Goal: Transaction & Acquisition: Purchase product/service

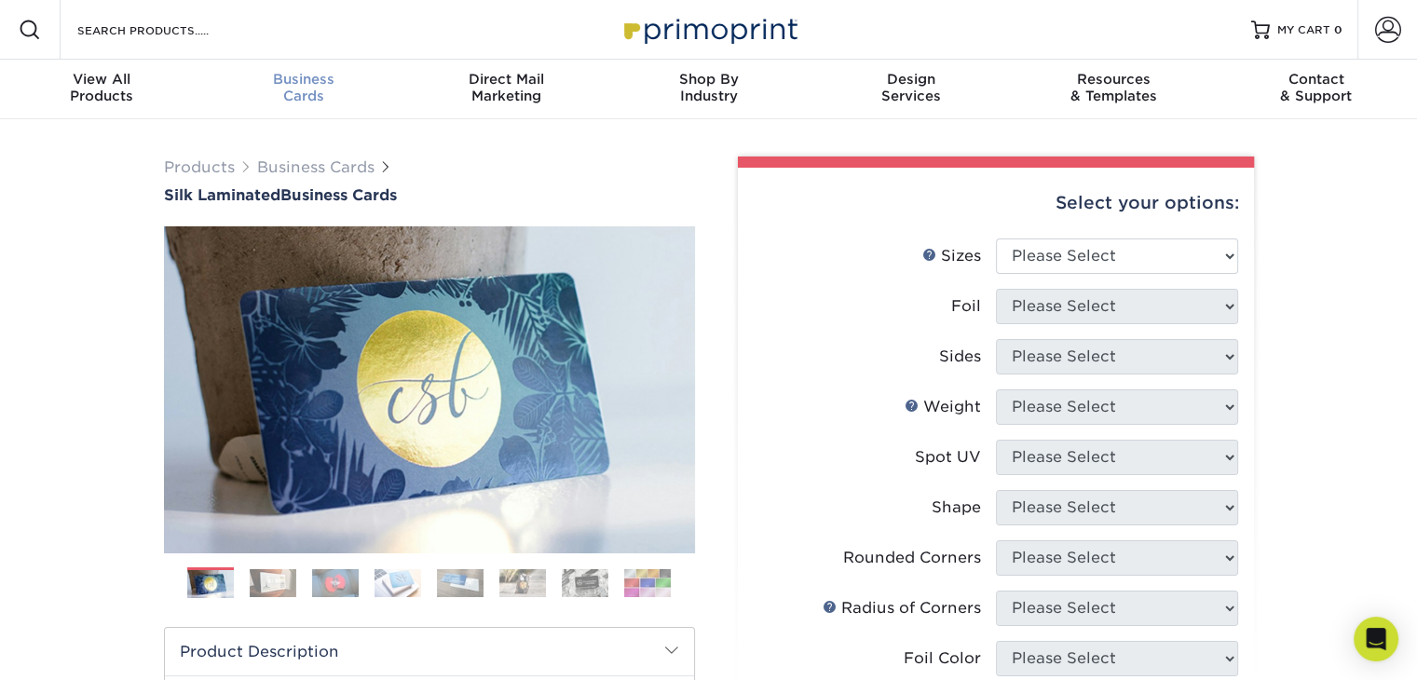
click at [302, 90] on div "Business Cards" at bounding box center [303, 88] width 202 height 34
click at [1192, 254] on select "Please Select 1.5" x 3.5" - Mini 1.75" x 3.5" - Mini 2" x 2" - Square 2" x 3" -…" at bounding box center [1117, 256] width 242 height 35
select select "2.00x3.50"
click at [996, 239] on select "Please Select 1.5" x 3.5" - Mini 1.75" x 3.5" - Mini 2" x 2" - Square 2" x 3" -…" at bounding box center [1117, 256] width 242 height 35
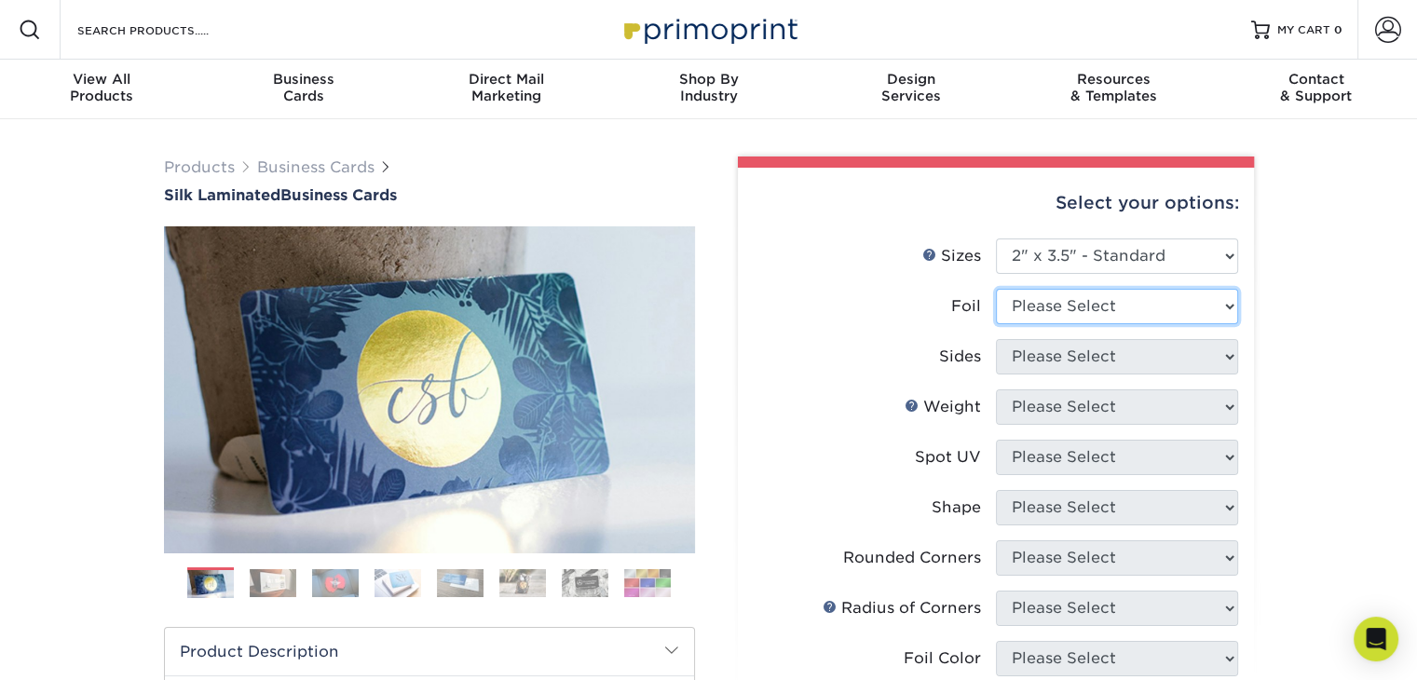
click at [1150, 303] on select "Please Select Yes No" at bounding box center [1117, 306] width 242 height 35
select select "0"
click at [996, 289] on select "Please Select Yes No" at bounding box center [1117, 306] width 242 height 35
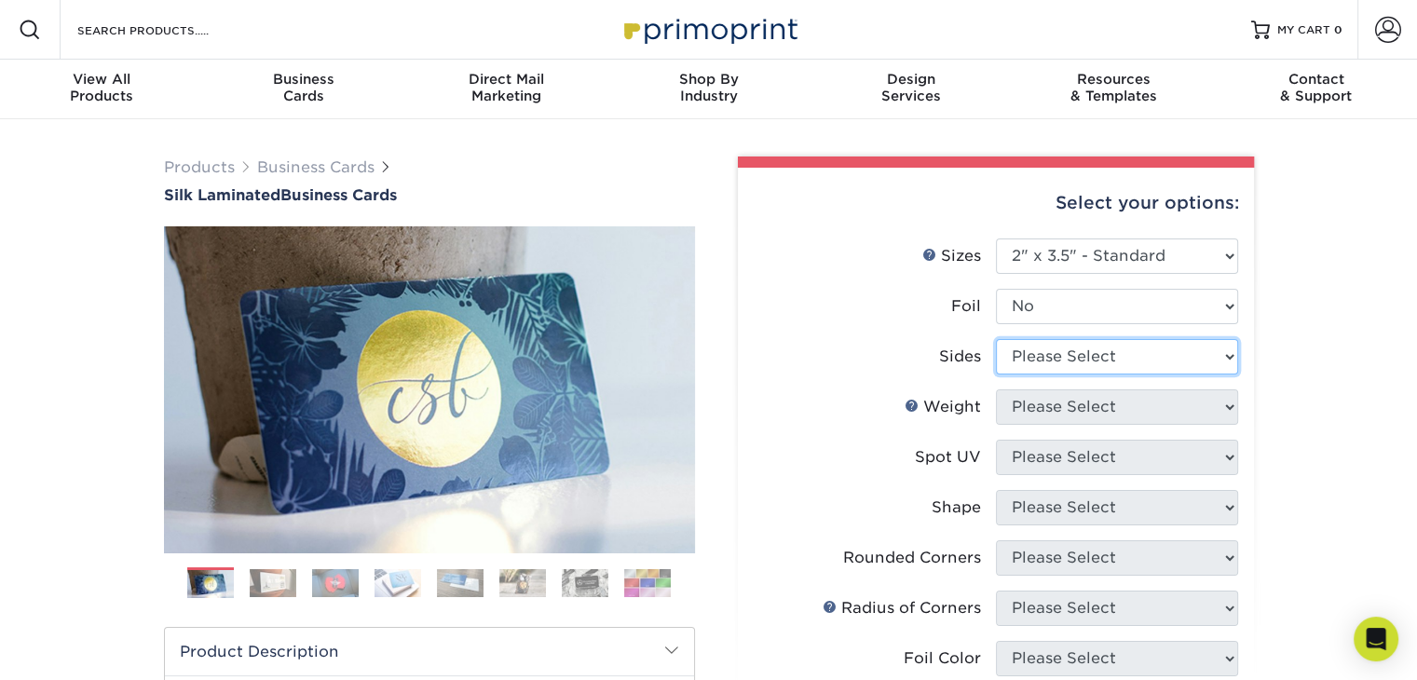
click at [1219, 339] on select "Please Select Print Both Sides Print Front Only" at bounding box center [1117, 356] width 242 height 35
select select "13abbda7-1d64-4f25-8bb2-c179b224825d"
click at [996, 339] on select "Please Select Print Both Sides Print Front Only" at bounding box center [1117, 356] width 242 height 35
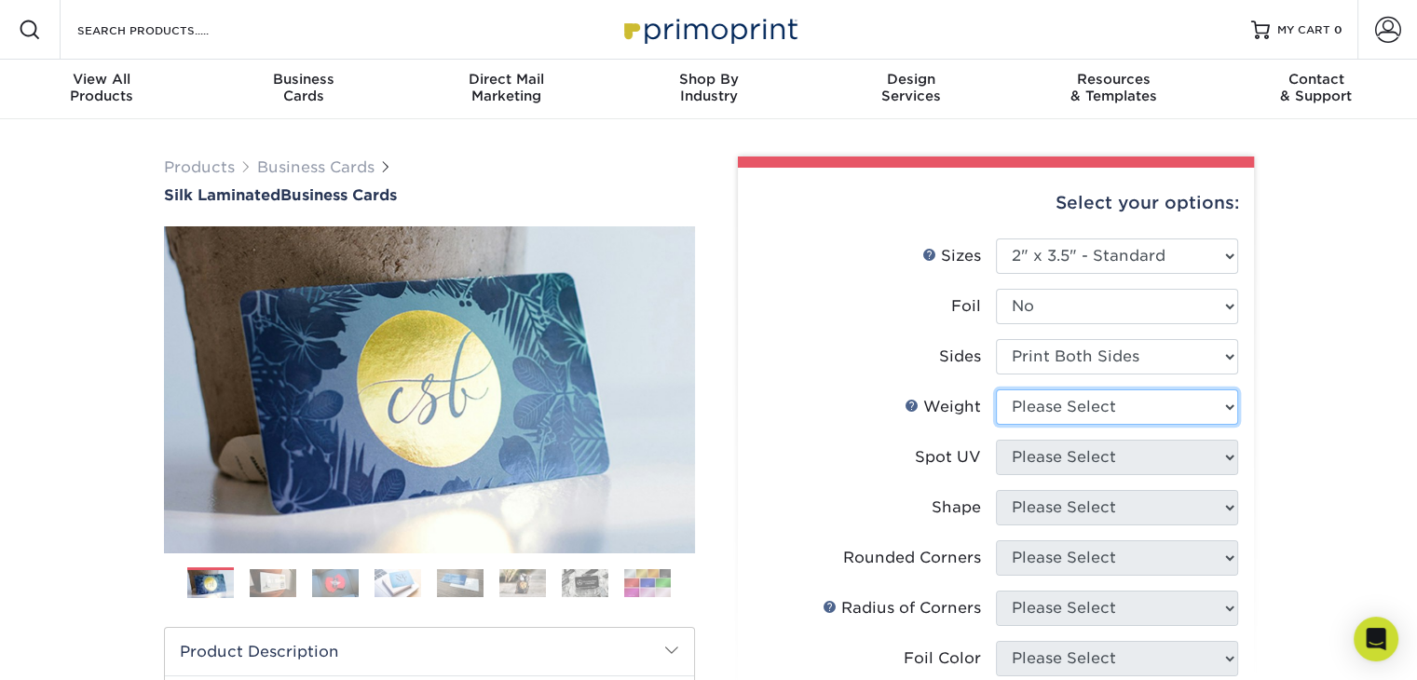
click at [1200, 403] on select "Please Select 16PT" at bounding box center [1117, 407] width 242 height 35
select select "16PT"
click at [996, 390] on select "Please Select 16PT" at bounding box center [1117, 407] width 242 height 35
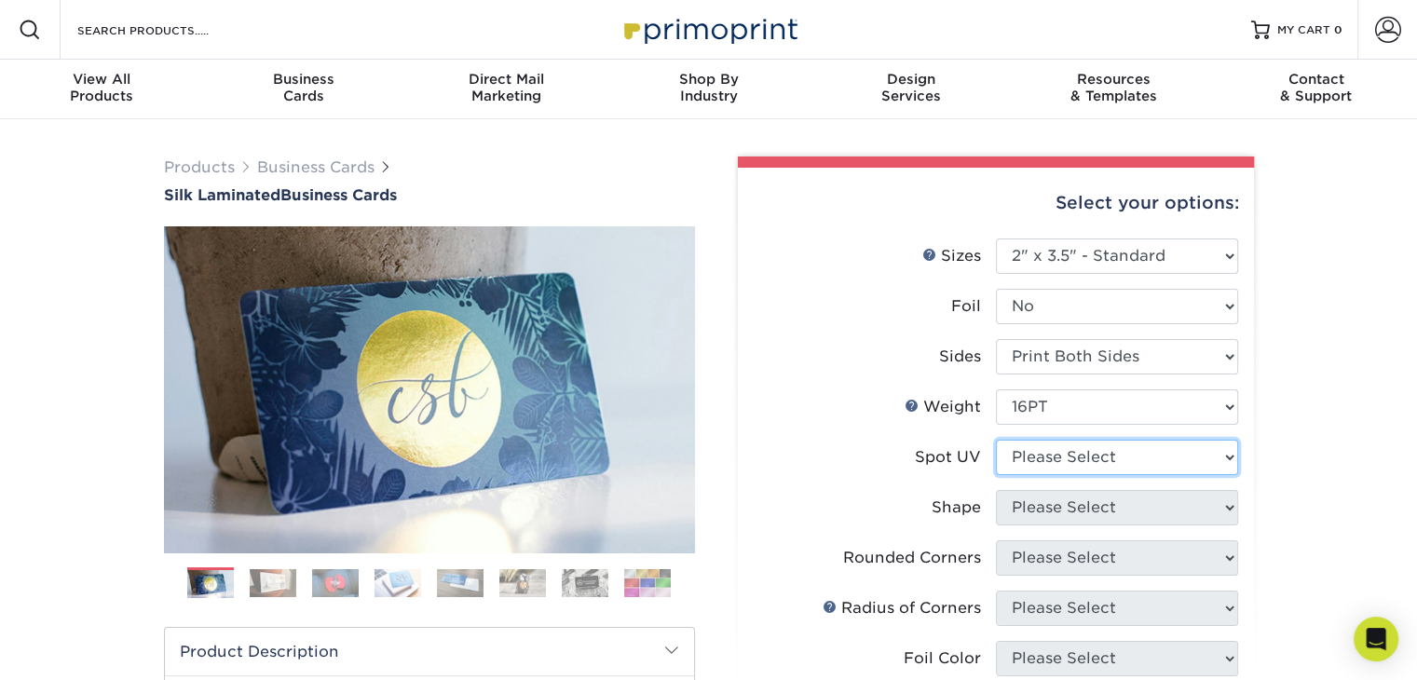
click at [1152, 465] on select "Please Select No Spot UV Front and Back (Both Sides) Front Only Back Only" at bounding box center [1117, 457] width 242 height 35
select select "3"
click at [996, 440] on select "Please Select No Spot UV Front and Back (Both Sides) Front Only Back Only" at bounding box center [1117, 457] width 242 height 35
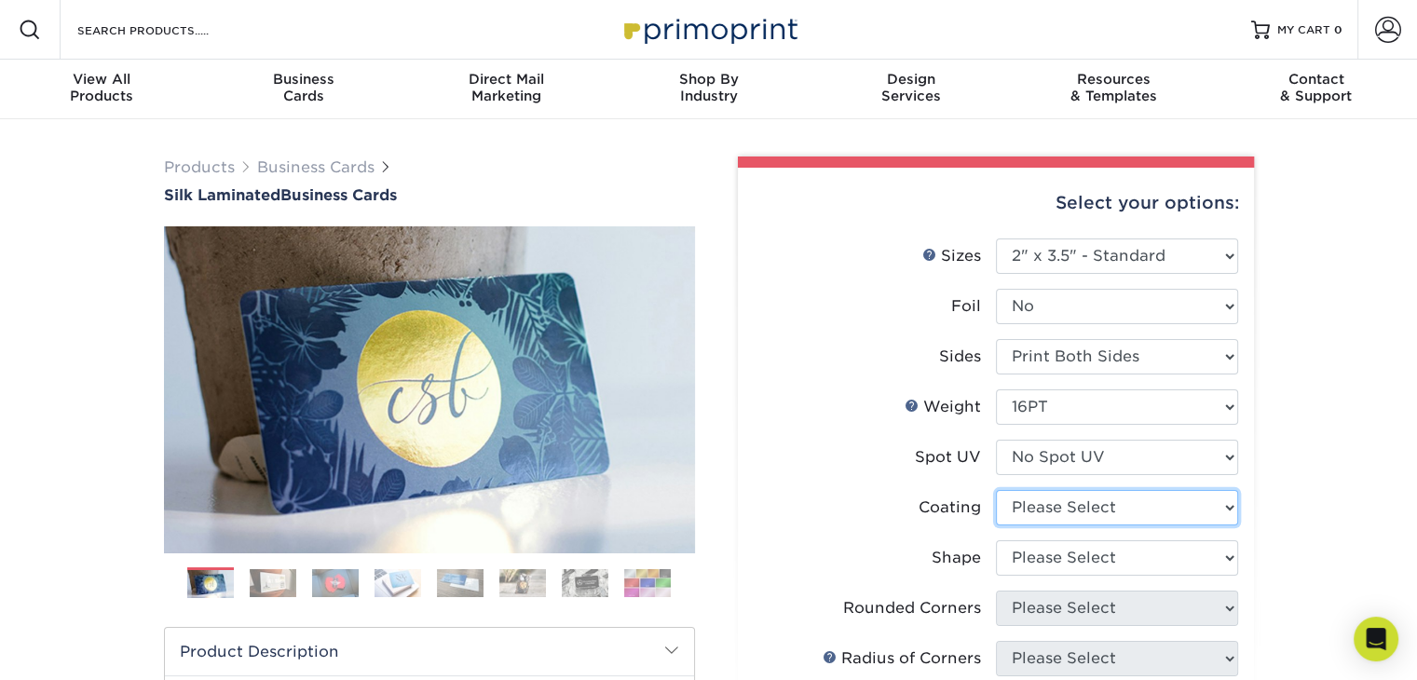
click at [1181, 504] on select at bounding box center [1117, 507] width 242 height 35
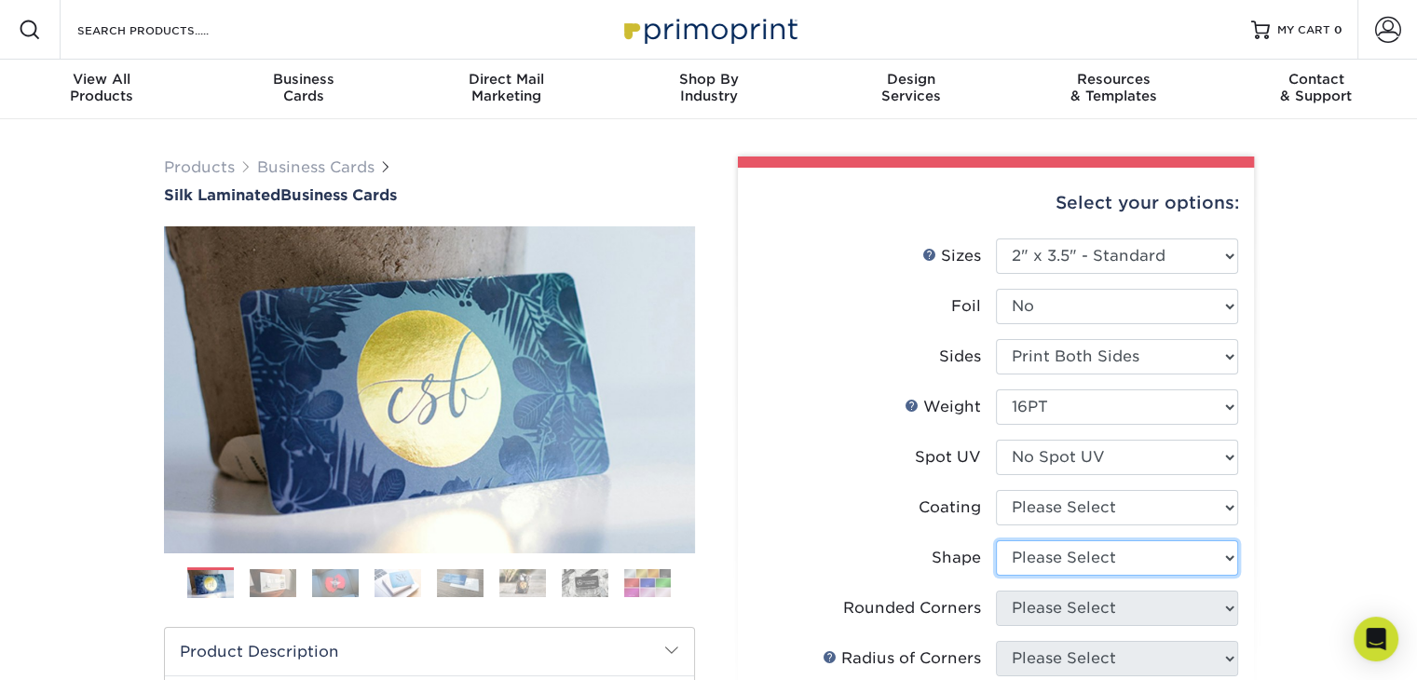
click at [1209, 570] on select "Please Select Standard Oval" at bounding box center [1117, 557] width 242 height 35
select select "standard"
click at [996, 540] on select "Please Select Standard Oval" at bounding box center [1117, 557] width 242 height 35
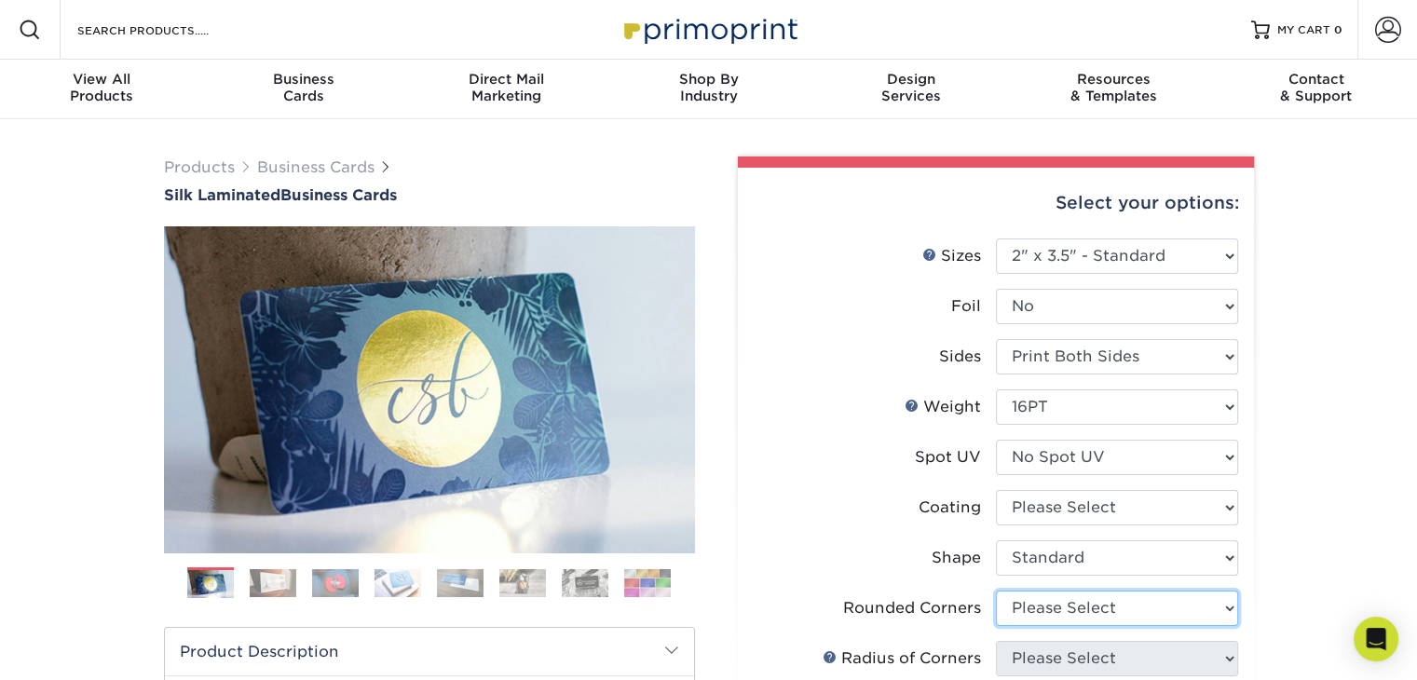
click at [1197, 612] on select "Please Select Yes - Round 2 Corners Yes - Round 4 Corners No" at bounding box center [1117, 608] width 242 height 35
click at [996, 591] on select "Please Select Yes - Round 2 Corners Yes - Round 4 Corners No" at bounding box center [1117, 608] width 242 height 35
select select "-1"
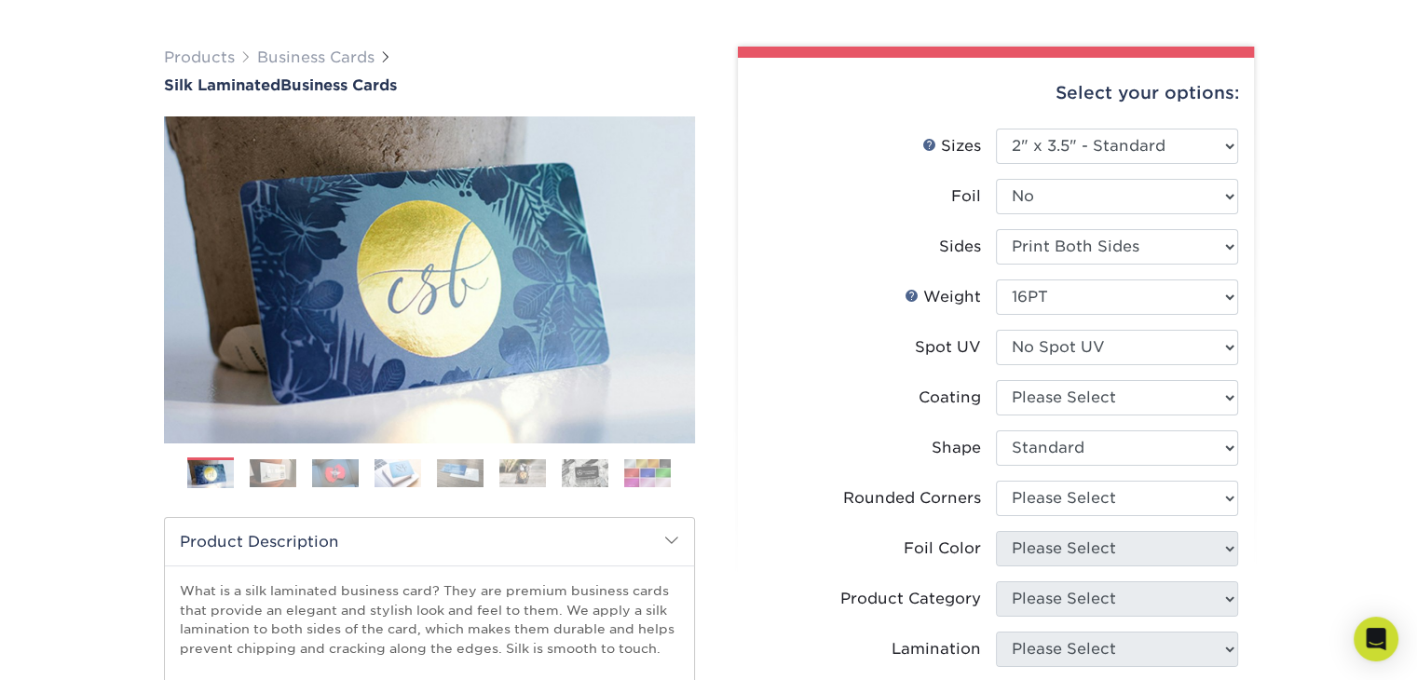
scroll to position [57, 0]
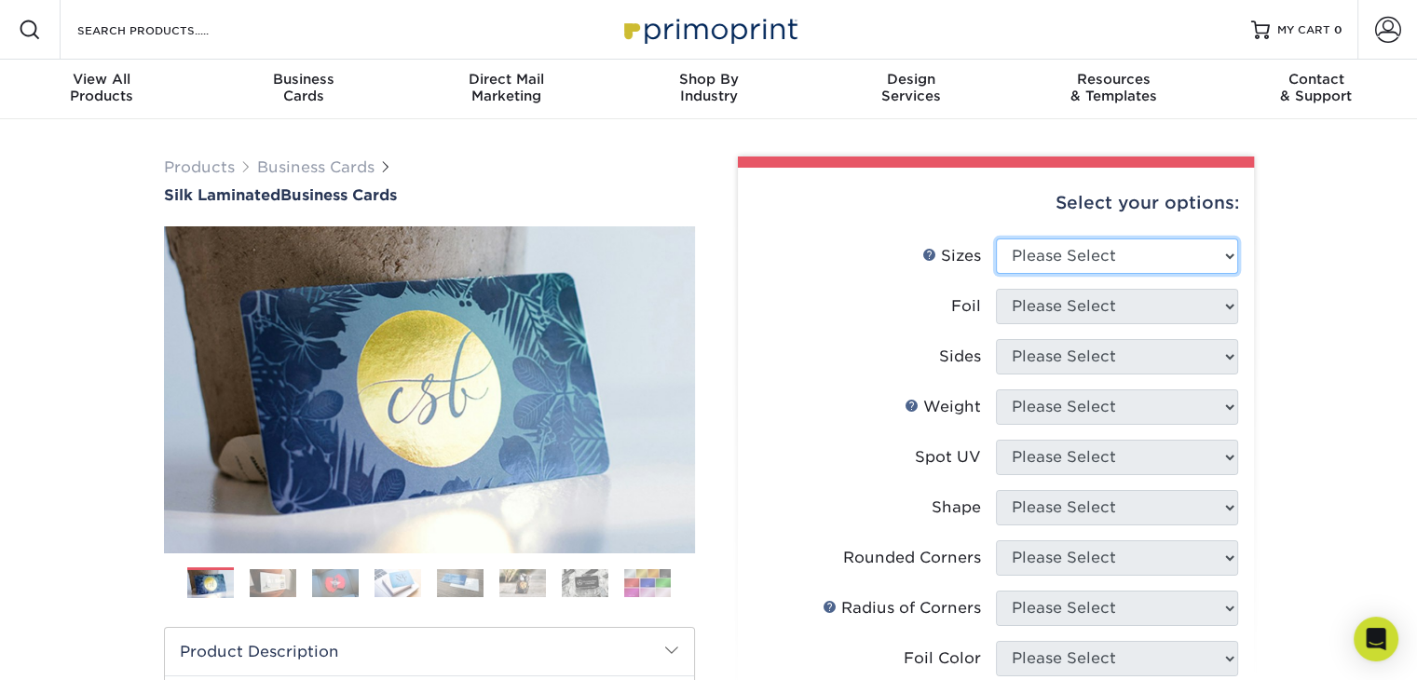
click at [1207, 251] on select "Please Select 1.5" x 3.5" - Mini 1.75" x 3.5" - Mini 2" x 2" - Square 2" x 3" -…" at bounding box center [1117, 256] width 242 height 35
select select "2.00x3.50"
click at [996, 239] on select "Please Select 1.5" x 3.5" - Mini 1.75" x 3.5" - Mini 2" x 2" - Square 2" x 3" -…" at bounding box center [1117, 256] width 242 height 35
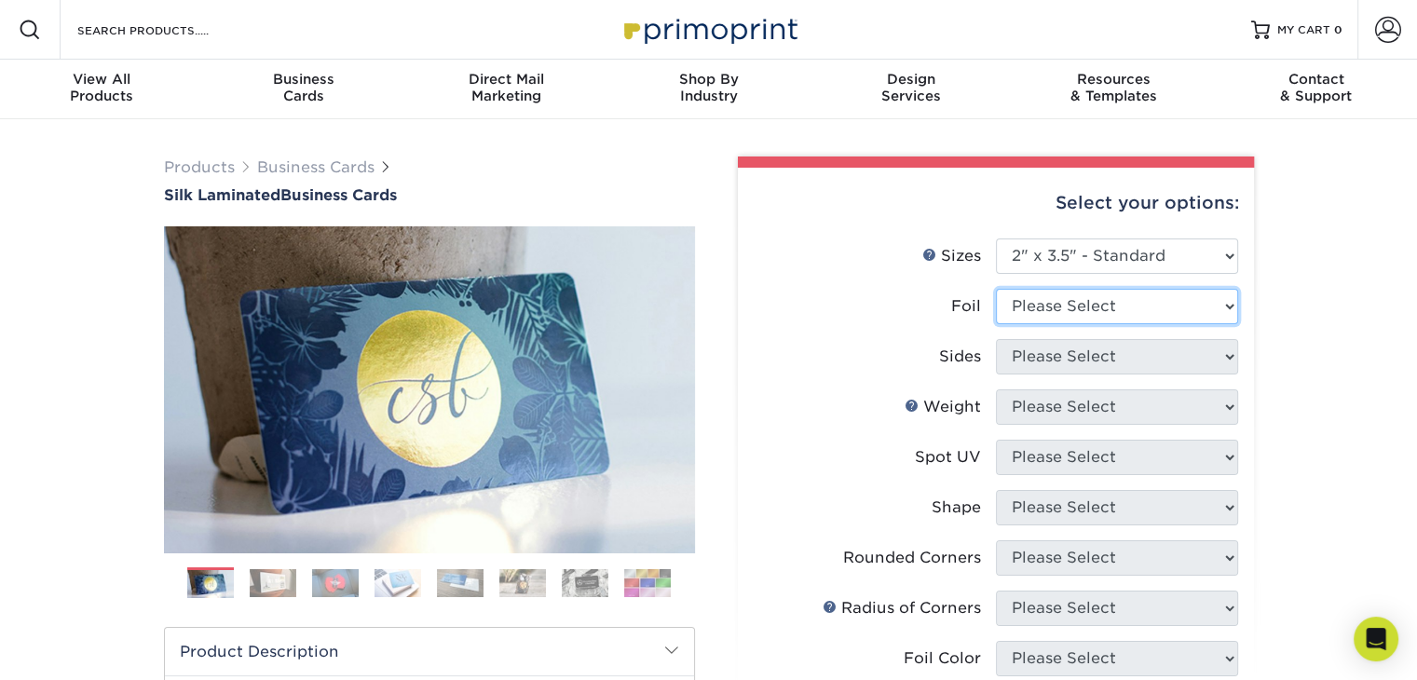
click at [1183, 295] on select "Please Select Yes No" at bounding box center [1117, 306] width 242 height 35
select select "0"
click at [996, 289] on select "Please Select Yes No" at bounding box center [1117, 306] width 242 height 35
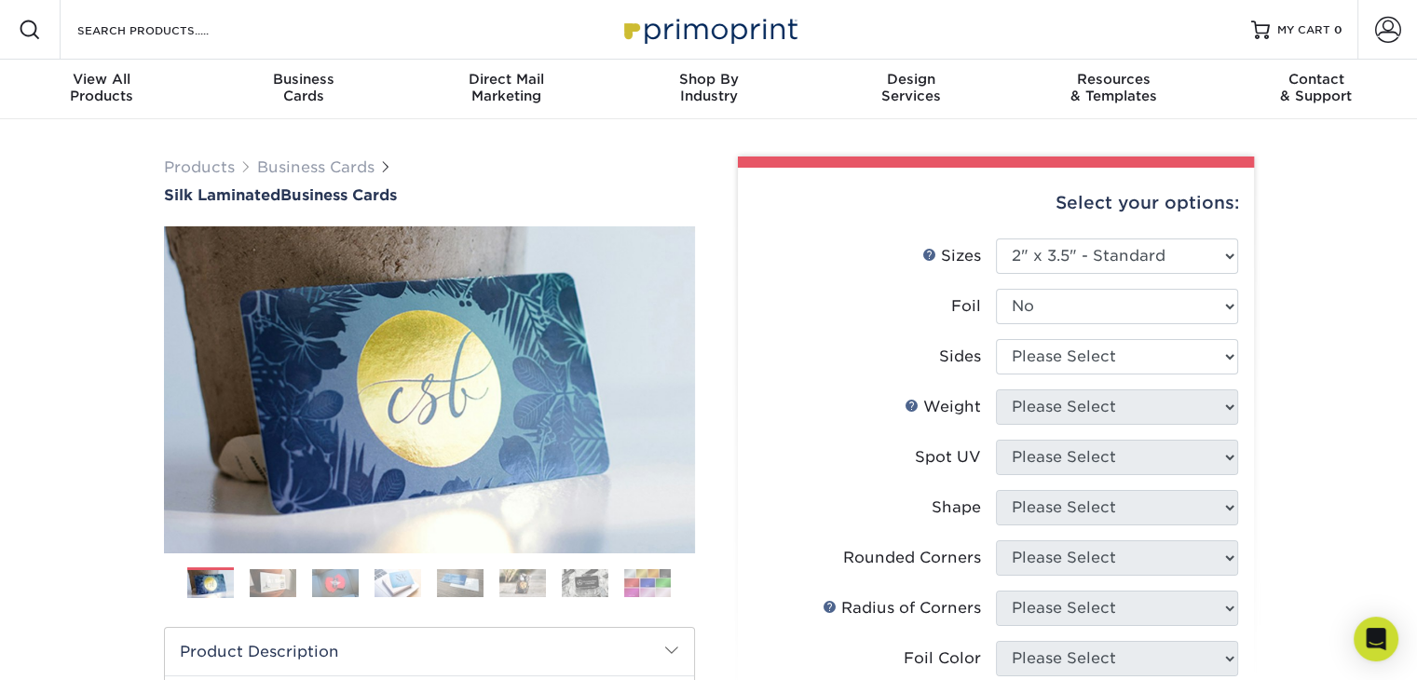
drag, startPoint x: 1190, startPoint y: 351, endPoint x: 1398, endPoint y: 359, distance: 207.9
click at [1226, 350] on select "Please Select Print Both Sides Print Front Only" at bounding box center [1117, 356] width 242 height 35
select select "13abbda7-1d64-4f25-8bb2-c179b224825d"
click at [996, 339] on select "Please Select Print Both Sides Print Front Only" at bounding box center [1117, 356] width 242 height 35
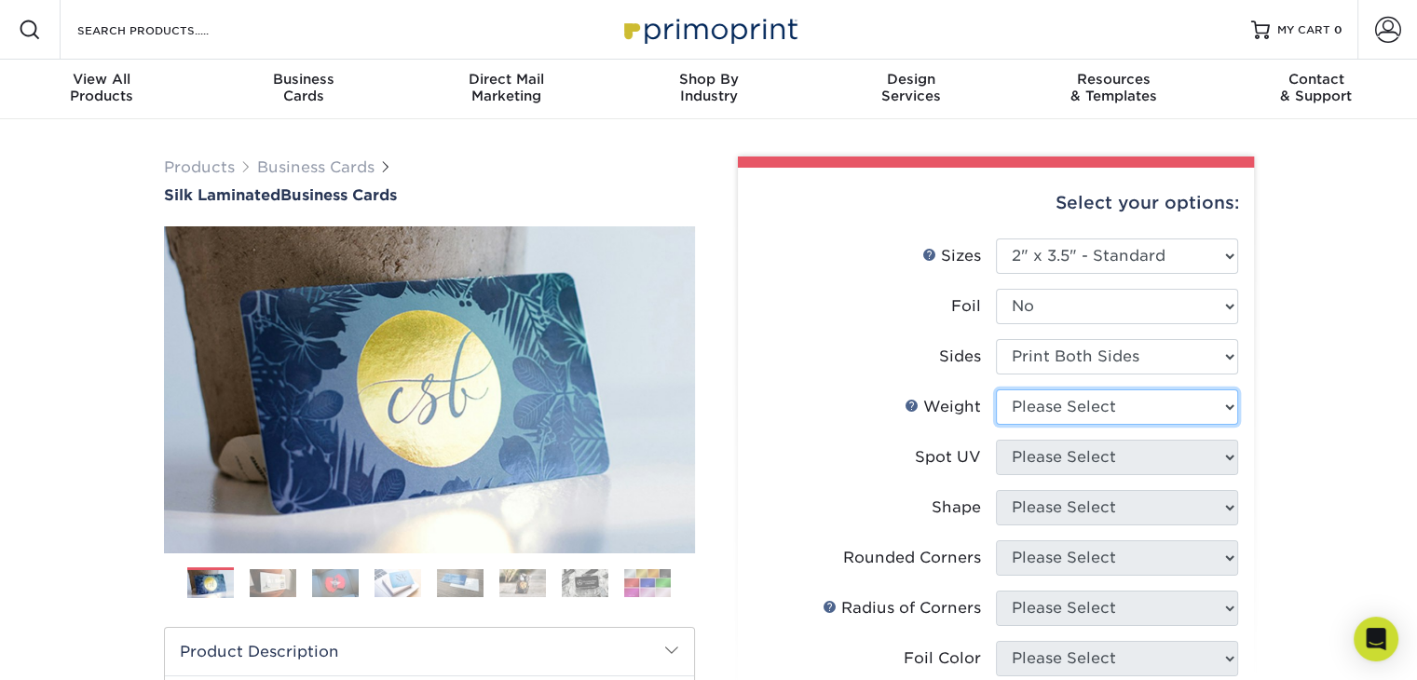
click at [1215, 411] on select "Please Select 16PT" at bounding box center [1117, 407] width 242 height 35
select select "16PT"
click at [996, 390] on select "Please Select 16PT" at bounding box center [1117, 407] width 242 height 35
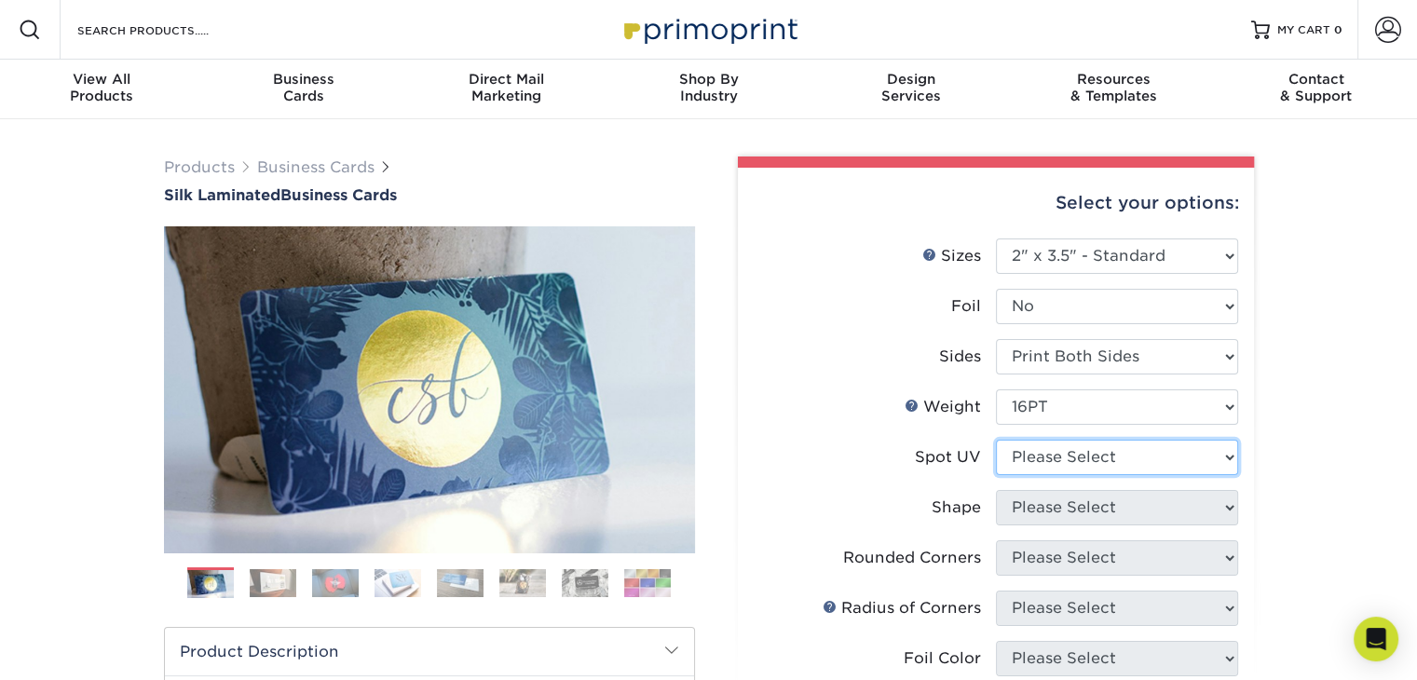
click at [1224, 452] on select "Please Select No Spot UV Front and Back (Both Sides) Front Only Back Only" at bounding box center [1117, 457] width 242 height 35
select select "3"
click at [996, 440] on select "Please Select No Spot UV Front and Back (Both Sides) Front Only Back Only" at bounding box center [1117, 457] width 242 height 35
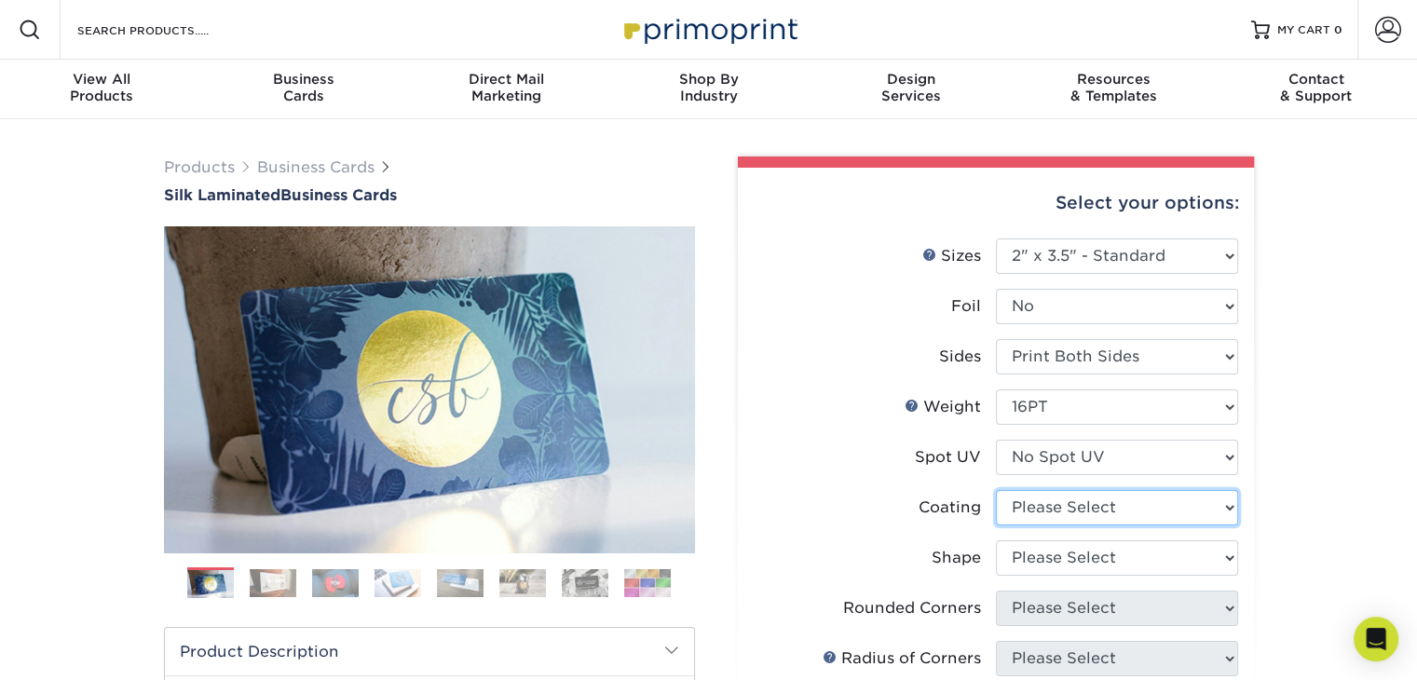
click at [1193, 508] on select at bounding box center [1117, 507] width 242 height 35
select select "3e7618de-abca-4bda-9f97-8b9129e913d8"
click at [996, 490] on select at bounding box center [1117, 507] width 242 height 35
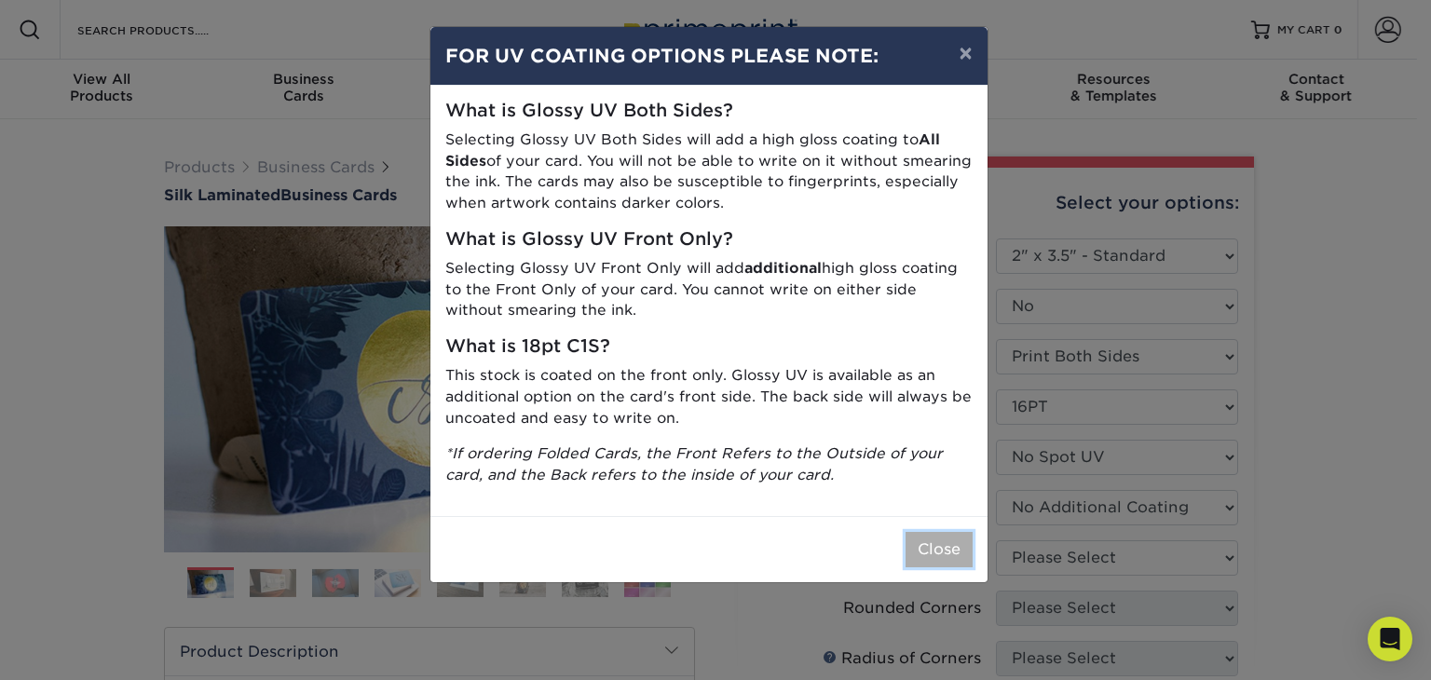
click at [945, 553] on button "Close" at bounding box center [939, 549] width 67 height 35
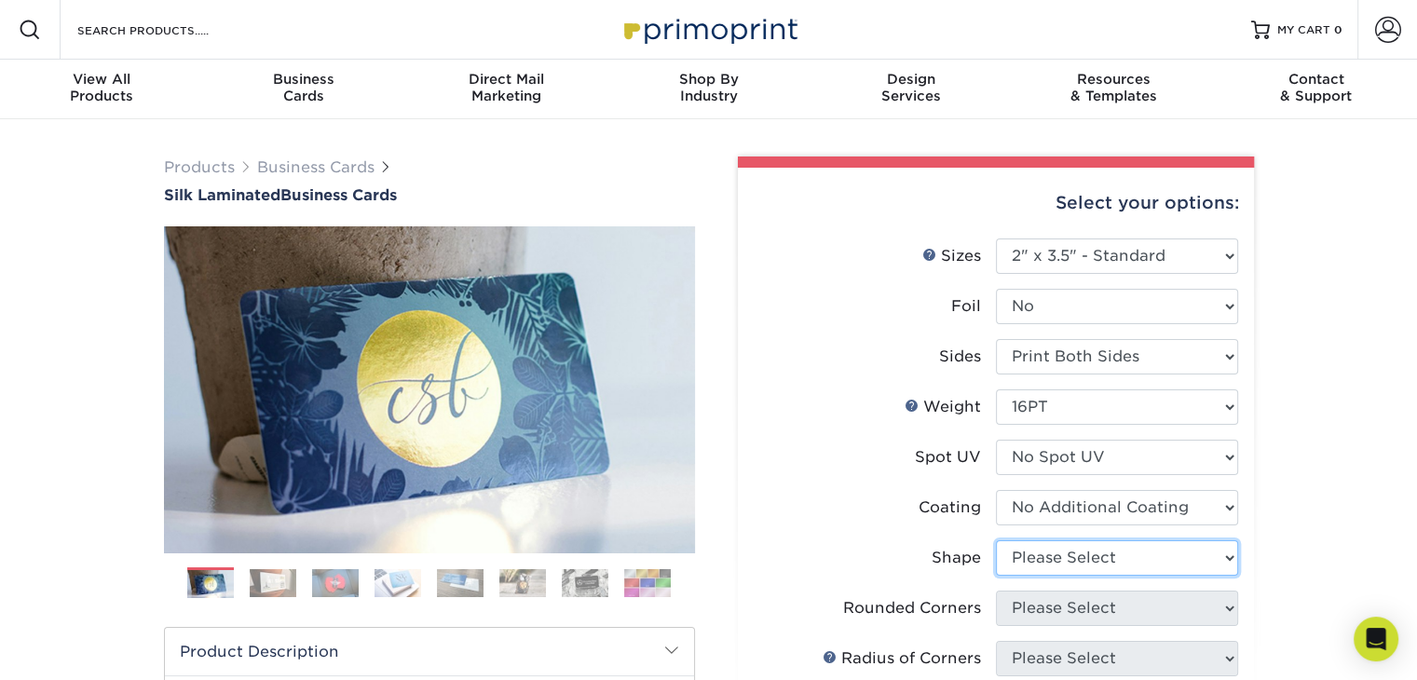
click at [1186, 563] on select "Please Select Standard Oval" at bounding box center [1117, 557] width 242 height 35
select select "standard"
click at [996, 540] on select "Please Select Standard Oval" at bounding box center [1117, 557] width 242 height 35
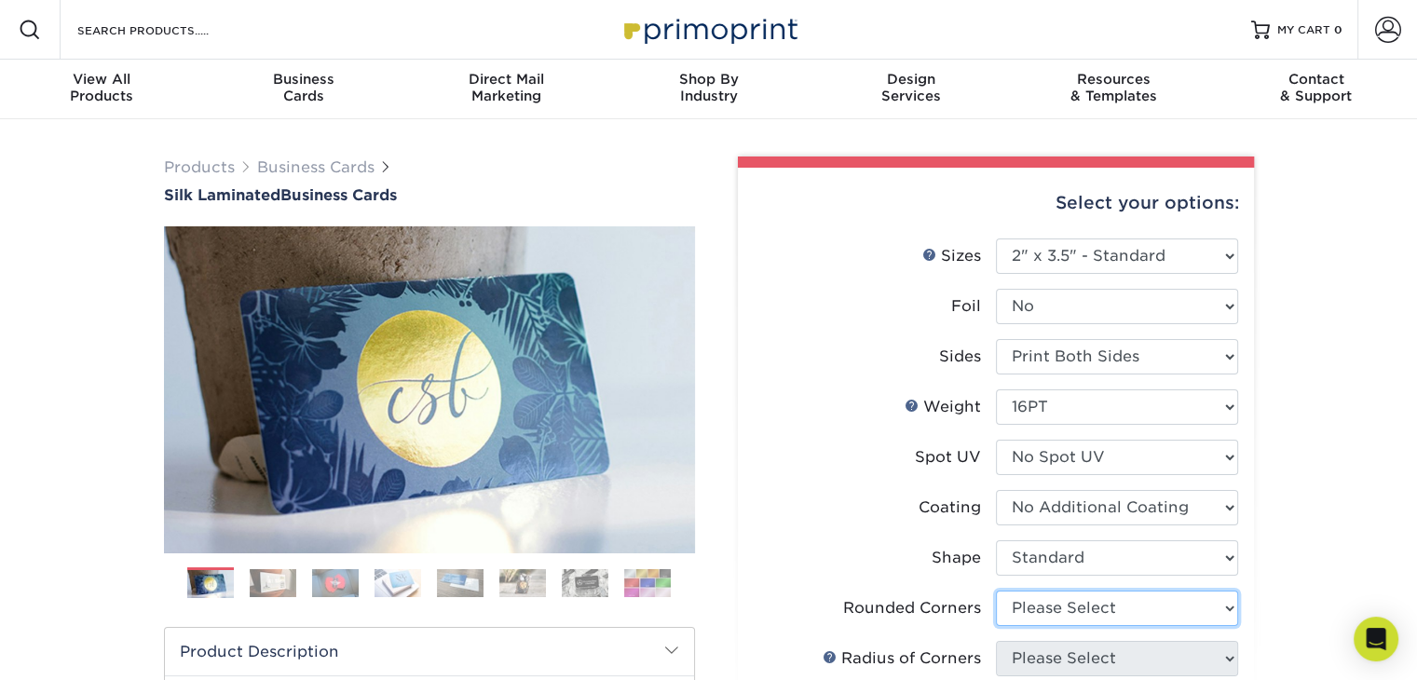
click at [1120, 615] on select "Please Select Yes - Round 2 Corners Yes - Round 4 Corners No" at bounding box center [1117, 608] width 242 height 35
click at [996, 591] on select "Please Select Yes - Round 2 Corners Yes - Round 4 Corners No" at bounding box center [1117, 608] width 242 height 35
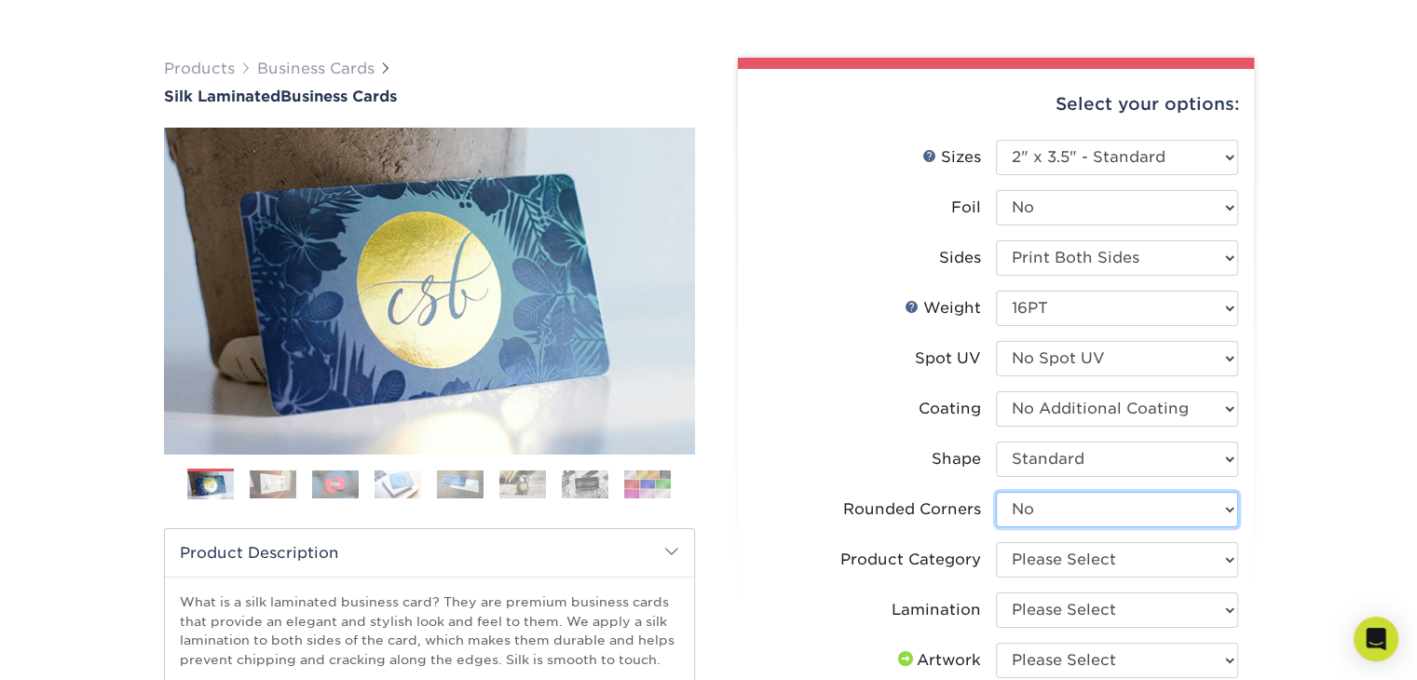
scroll to position [144, 0]
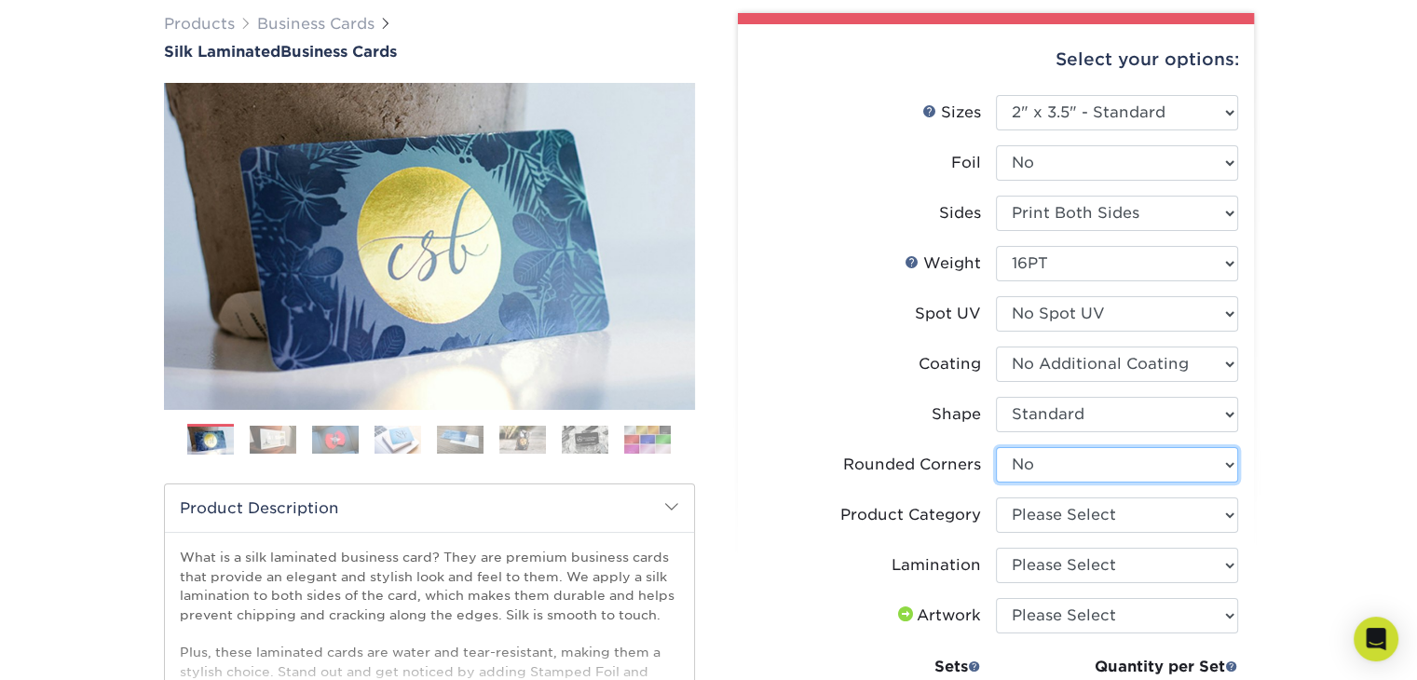
click at [1184, 464] on select "Please Select Yes - Round 2 Corners Yes - Round 4 Corners No" at bounding box center [1117, 464] width 242 height 35
click at [996, 447] on select "Please Select Yes - Round 2 Corners Yes - Round 4 Corners No" at bounding box center [1117, 464] width 242 height 35
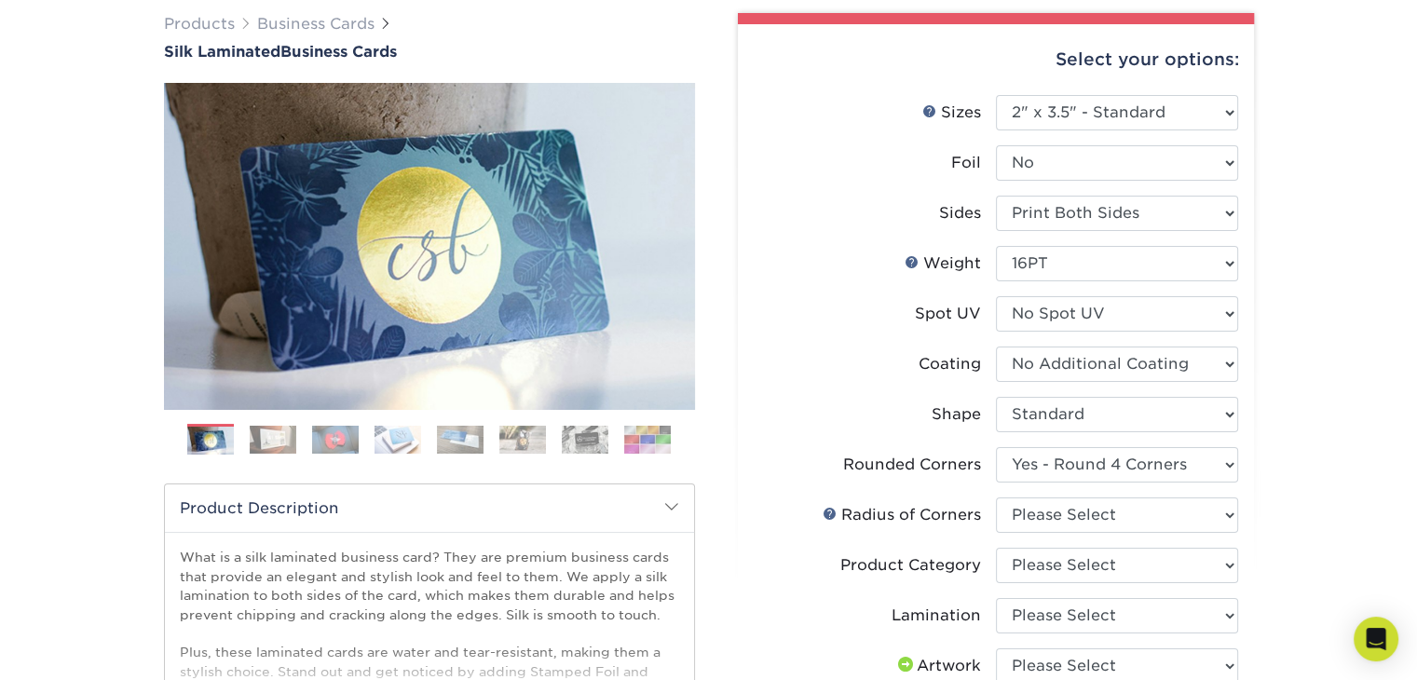
drag, startPoint x: 1416, startPoint y: 244, endPoint x: 1430, endPoint y: 287, distance: 45.4
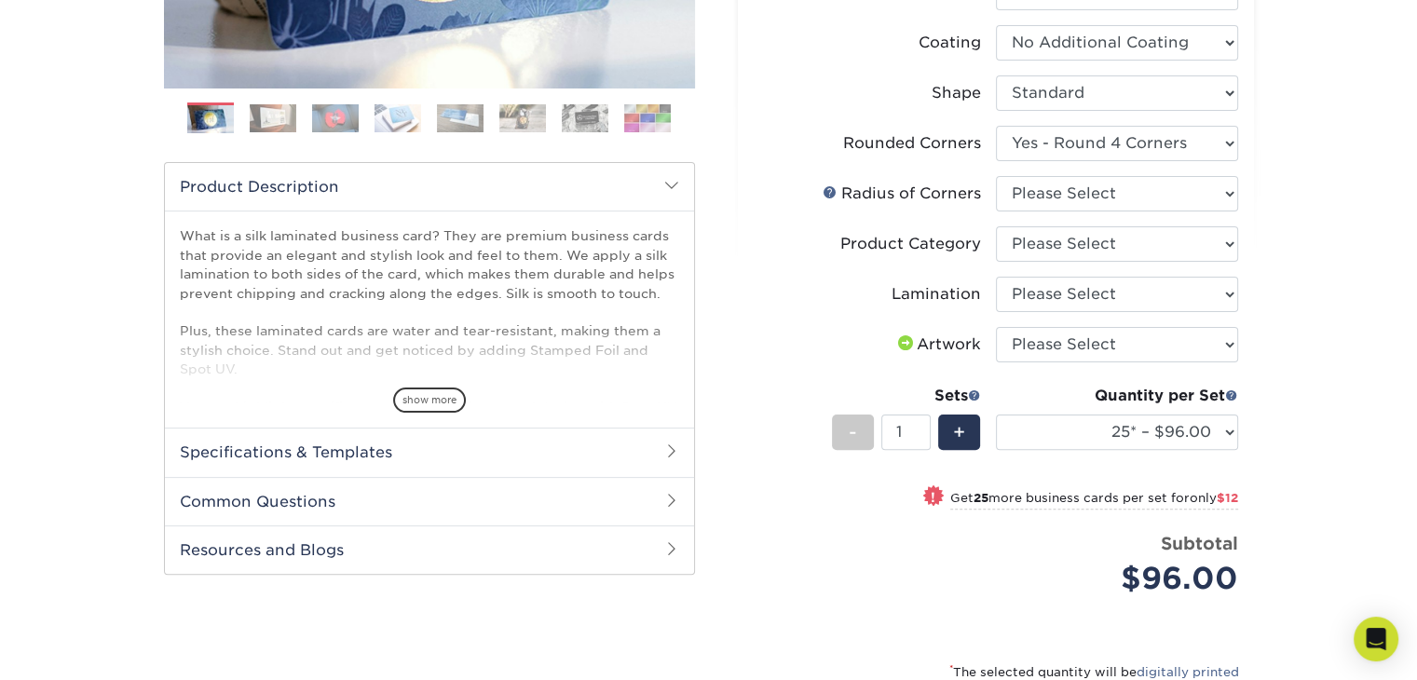
scroll to position [473, 0]
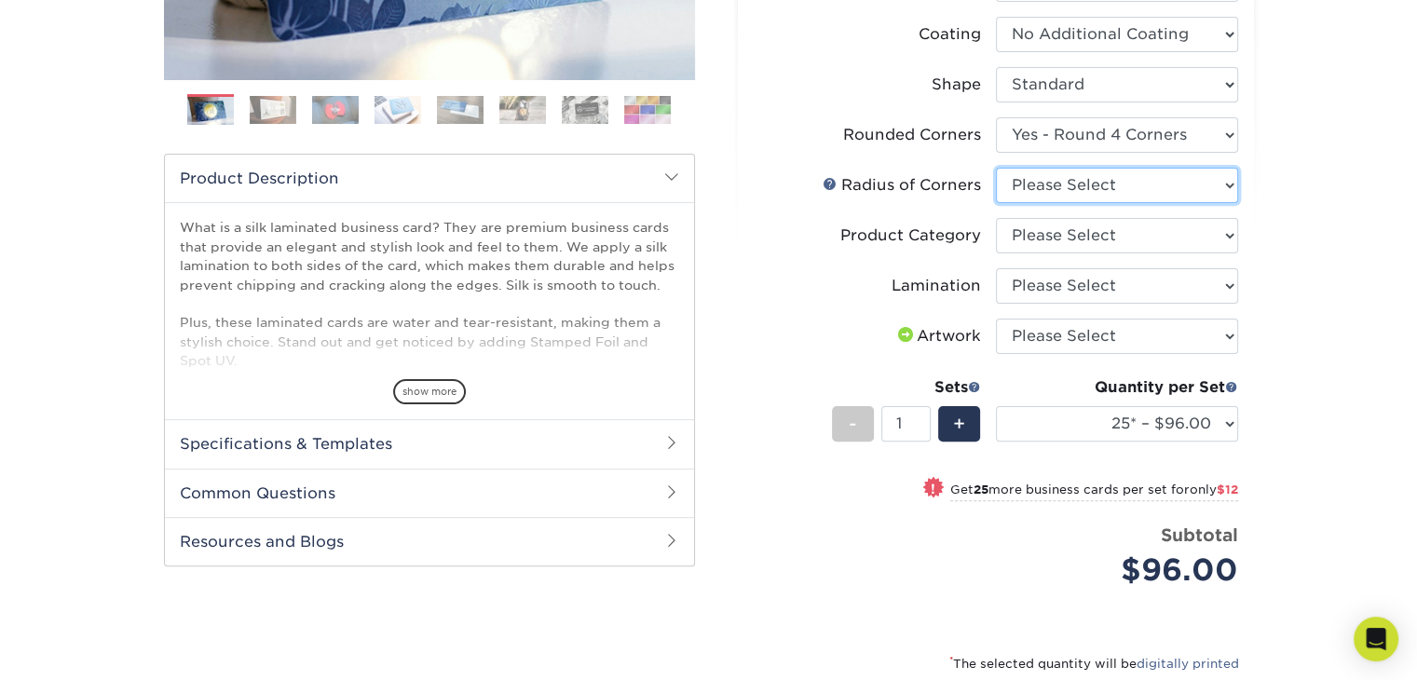
click at [1229, 193] on select "Please Select Rounded 1/8" Rounded 1/4"" at bounding box center [1117, 185] width 242 height 35
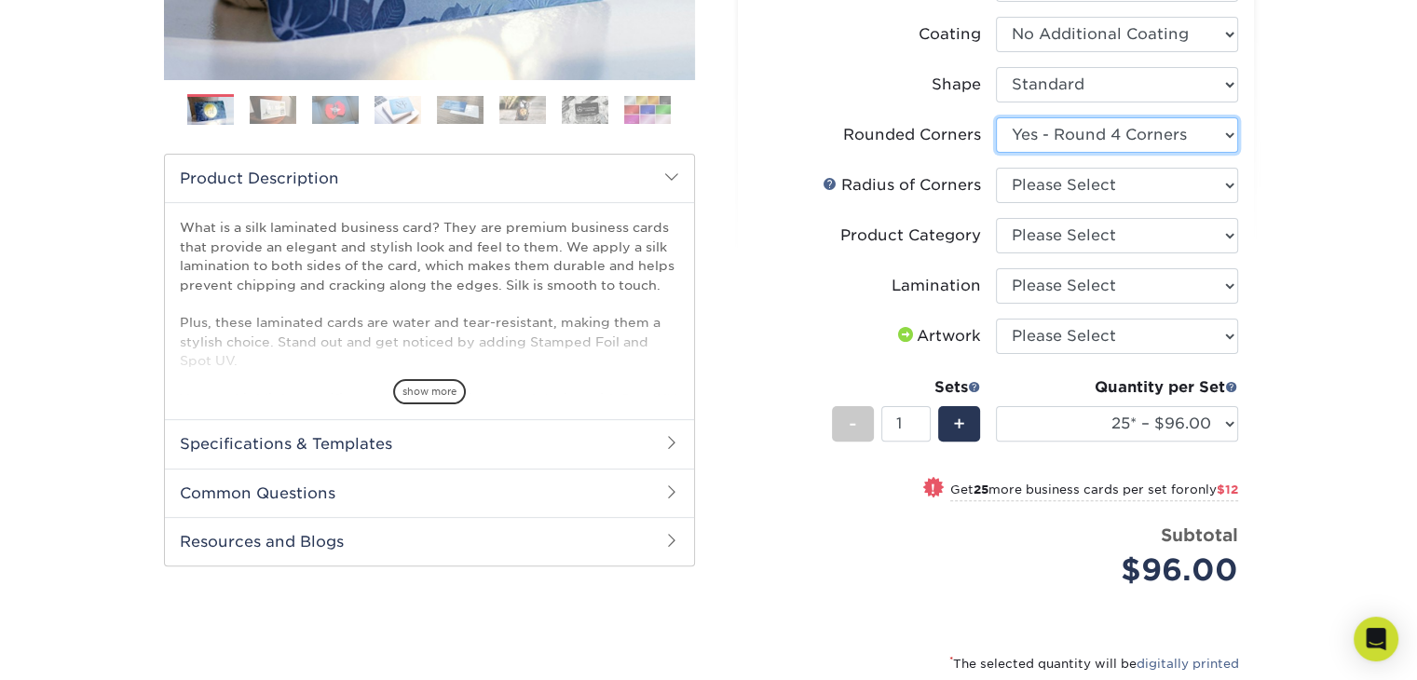
click at [1218, 120] on select "Please Select Yes - Round 2 Corners Yes - Round 4 Corners No" at bounding box center [1117, 134] width 242 height 35
select select "0"
click at [996, 117] on select "Please Select Yes - Round 2 Corners Yes - Round 4 Corners No" at bounding box center [1117, 134] width 242 height 35
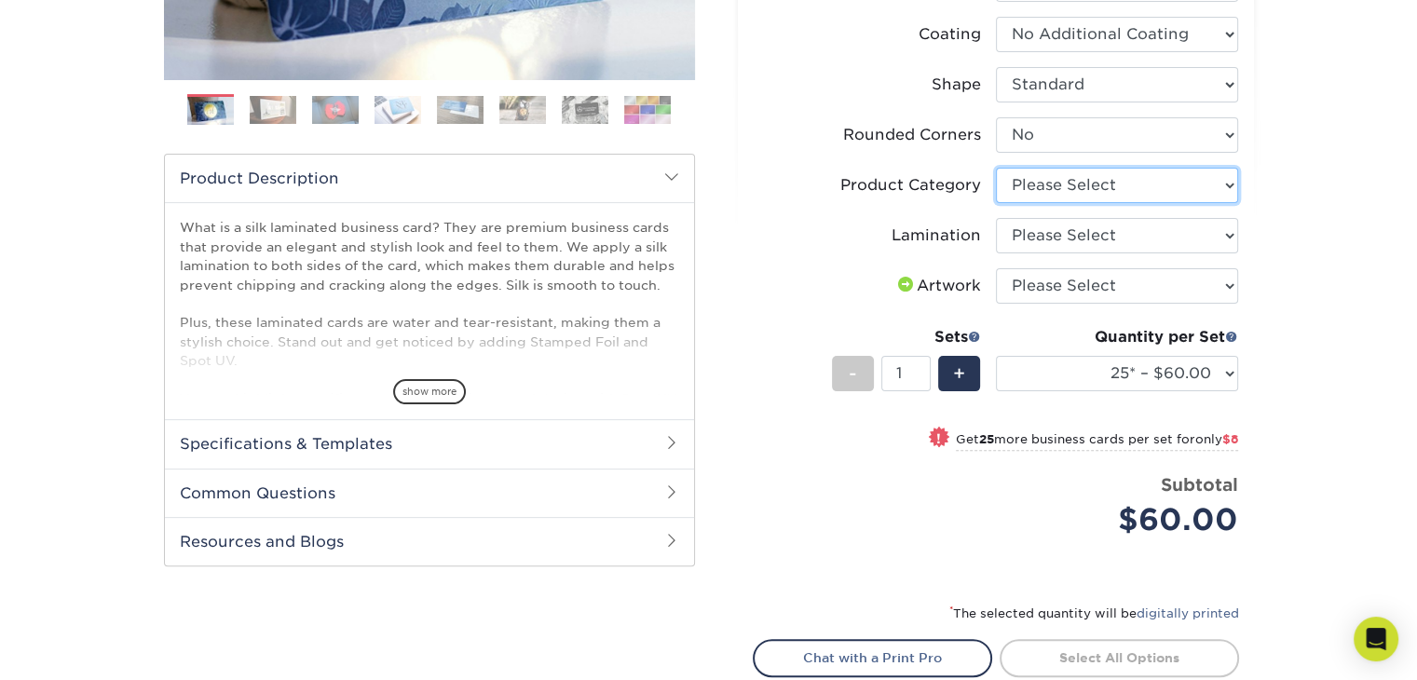
click at [1214, 169] on select "Please Select Business Cards" at bounding box center [1117, 185] width 242 height 35
select select "3b5148f1-0588-4f88-a218-97bcfdce65c1"
click at [996, 168] on select "Please Select Business Cards" at bounding box center [1117, 185] width 242 height 35
drag, startPoint x: 1159, startPoint y: 233, endPoint x: 1265, endPoint y: 229, distance: 106.3
click at [1265, 229] on div "Select your options: Sizes Help Sizes Please Select 1.5" x 3.5" - Mini -" at bounding box center [988, 243] width 559 height 1121
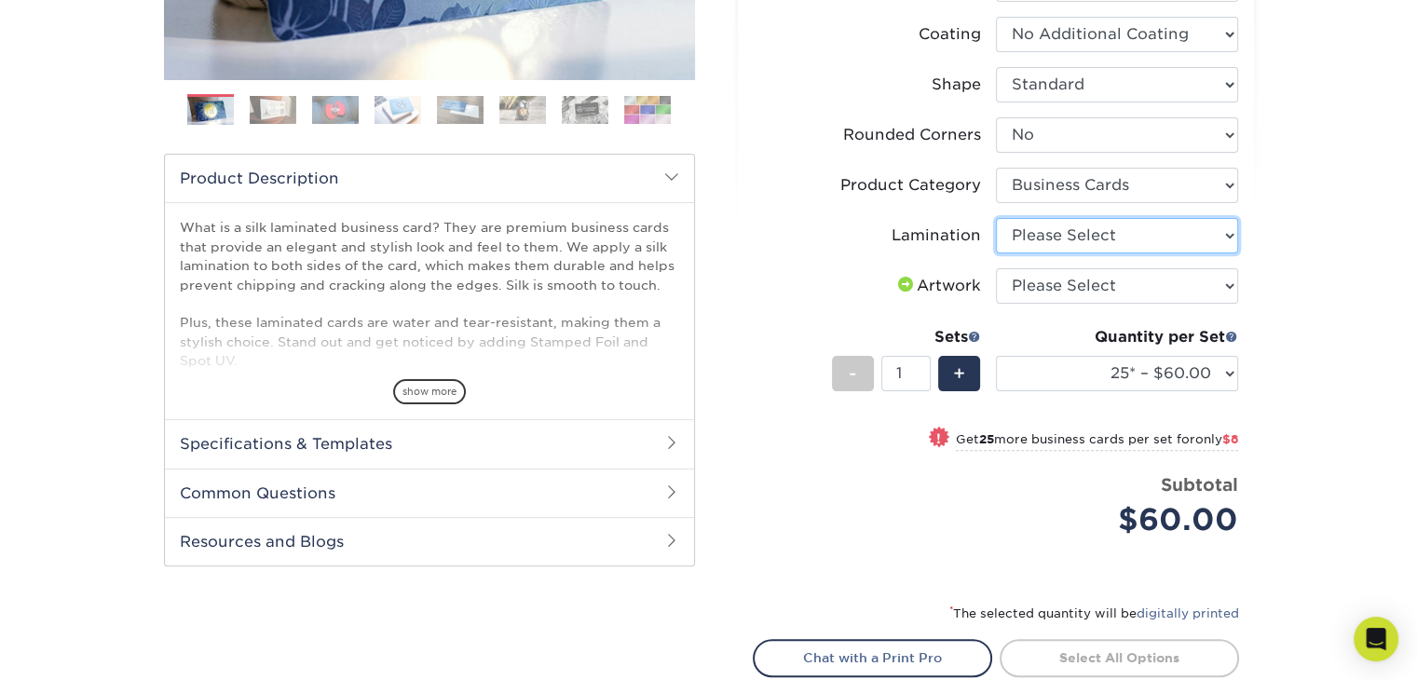
click at [1211, 227] on select "Please Select Silk" at bounding box center [1117, 235] width 242 height 35
select select "ccacb42f-45f7-42d3-bbd3-7c8421cf37f0"
click at [996, 218] on select "Please Select Silk" at bounding box center [1117, 235] width 242 height 35
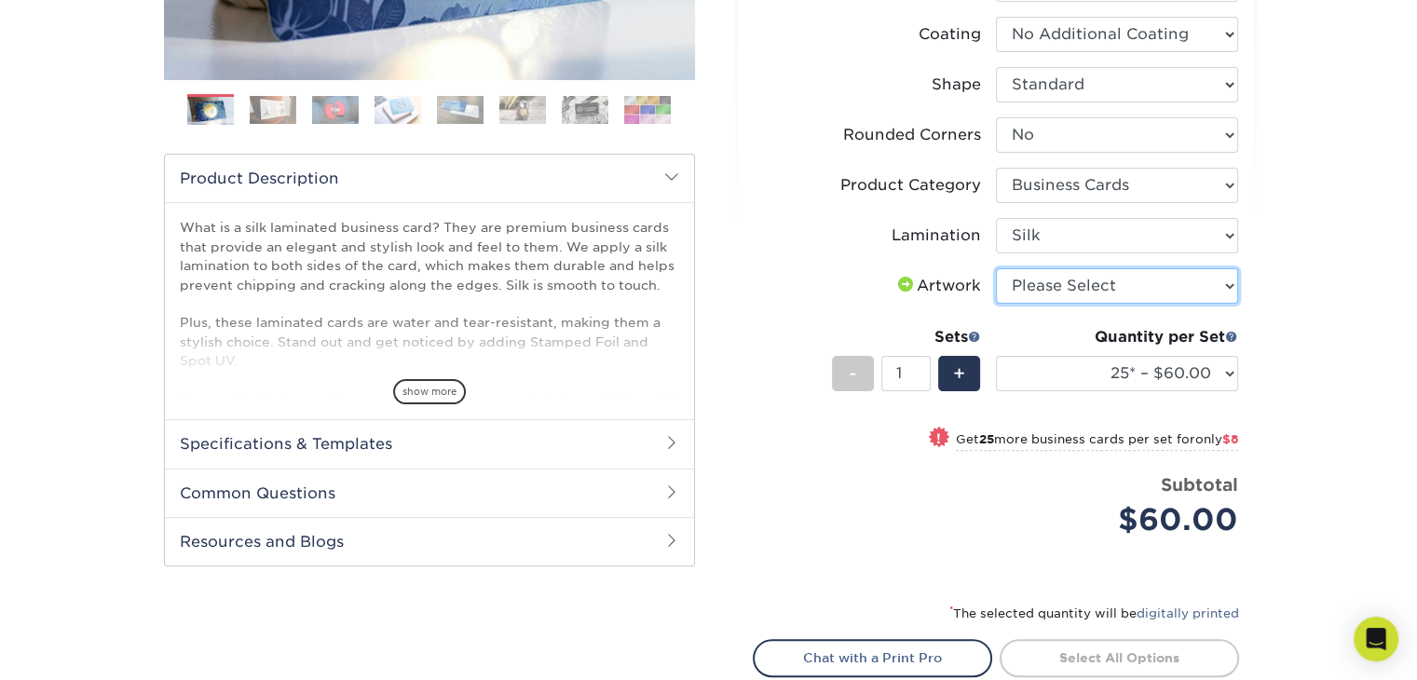
click at [1219, 291] on select "Please Select I will upload files I need a design - $100" at bounding box center [1117, 285] width 242 height 35
select select "upload"
click at [996, 268] on select "Please Select I will upload files I need a design - $100" at bounding box center [1117, 285] width 242 height 35
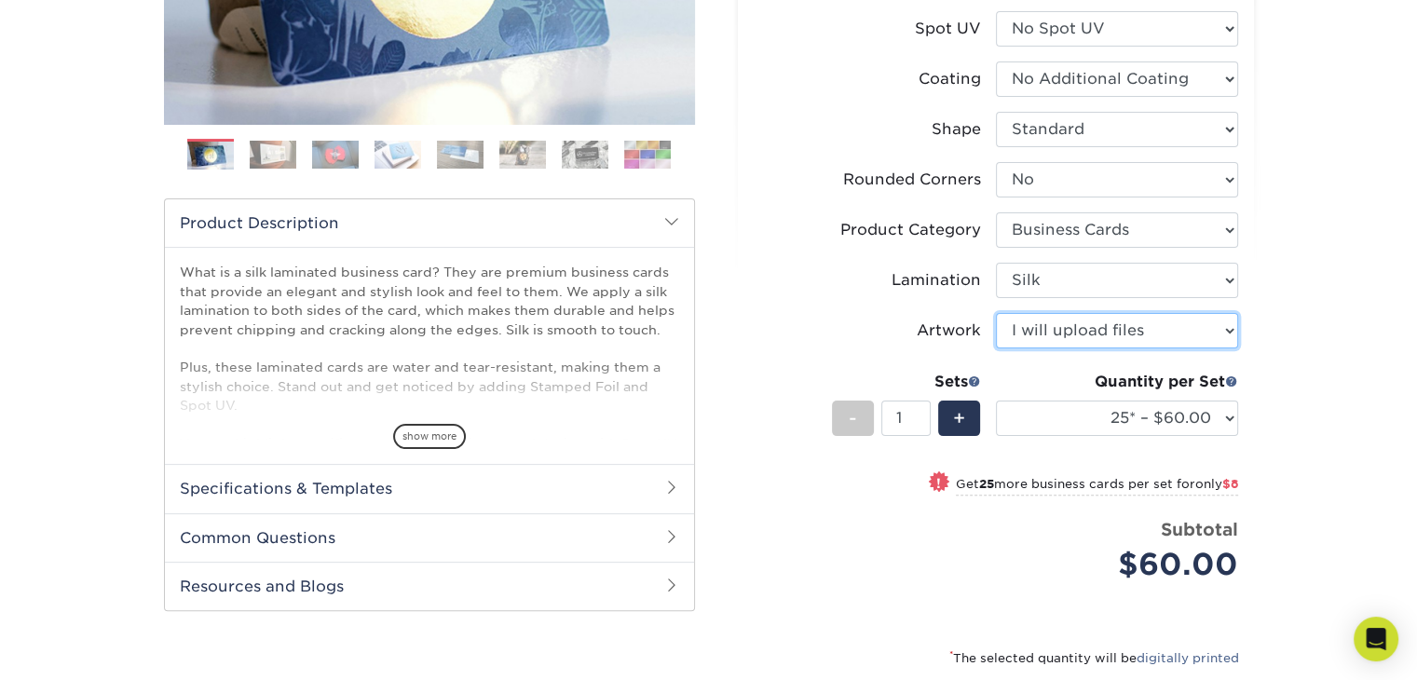
scroll to position [431, 0]
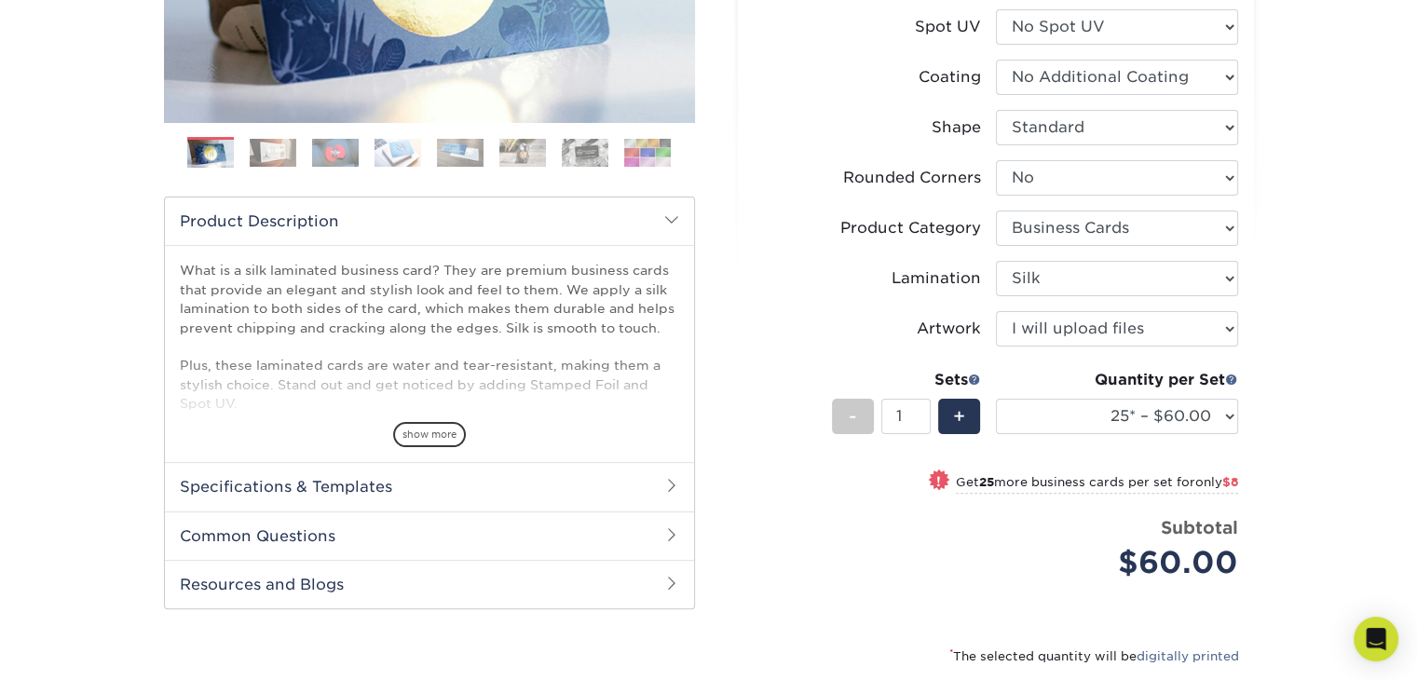
click at [675, 481] on span at bounding box center [671, 485] width 15 height 15
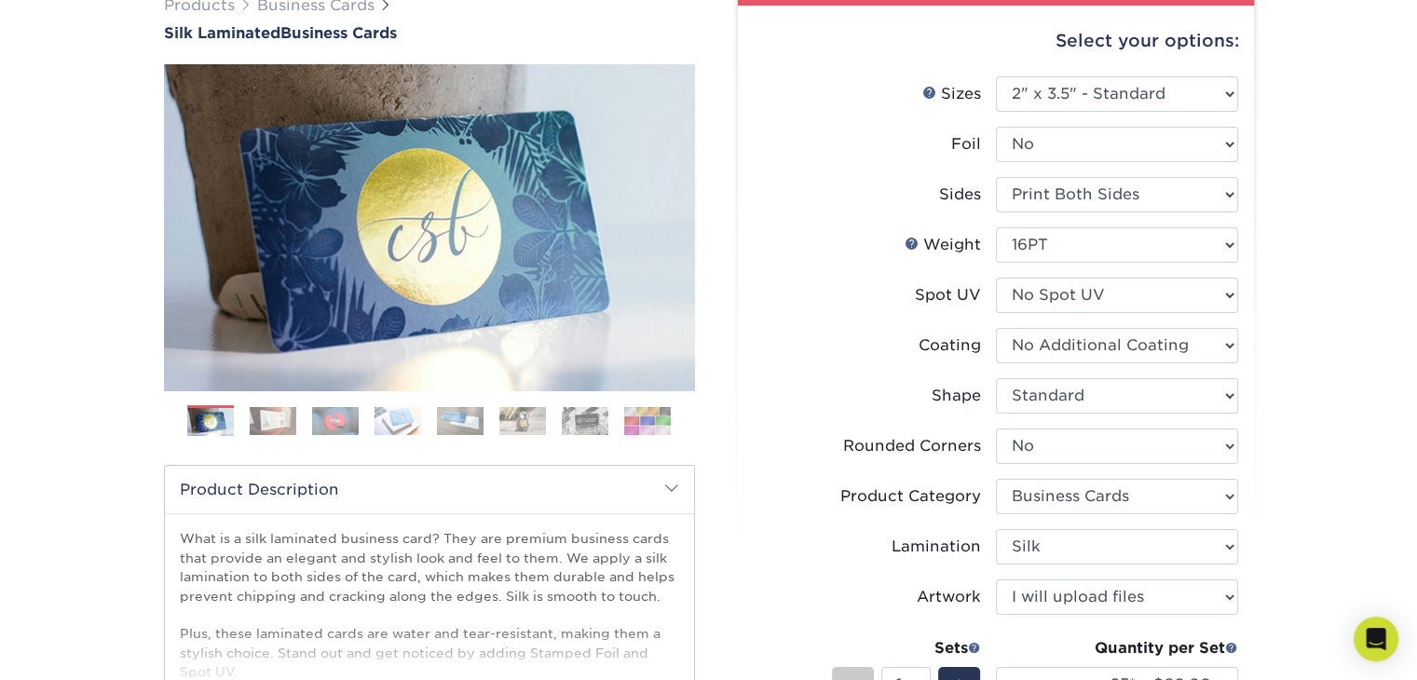
scroll to position [0, 0]
